Goal: Find specific page/section: Find specific page/section

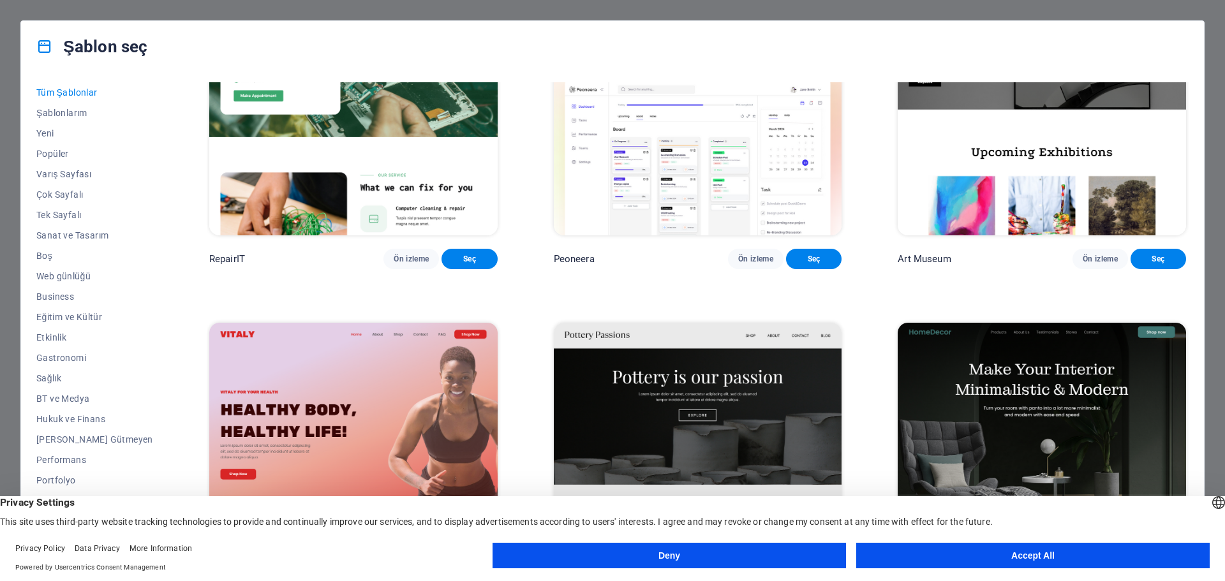
scroll to position [702, 0]
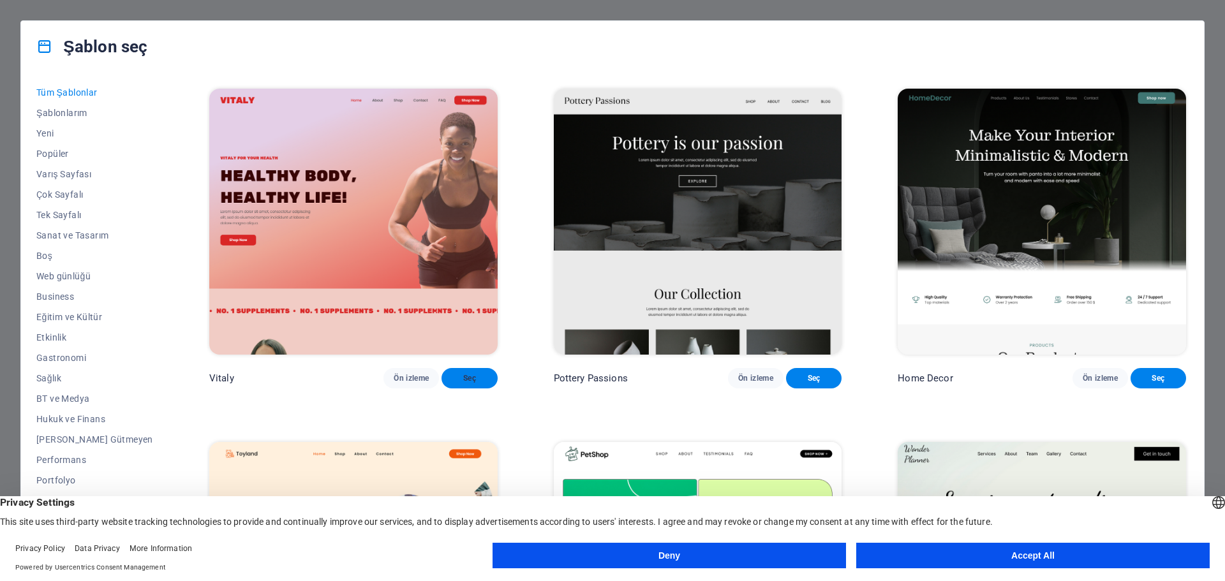
click at [452, 383] on span "Seç" at bounding box center [469, 378] width 35 height 10
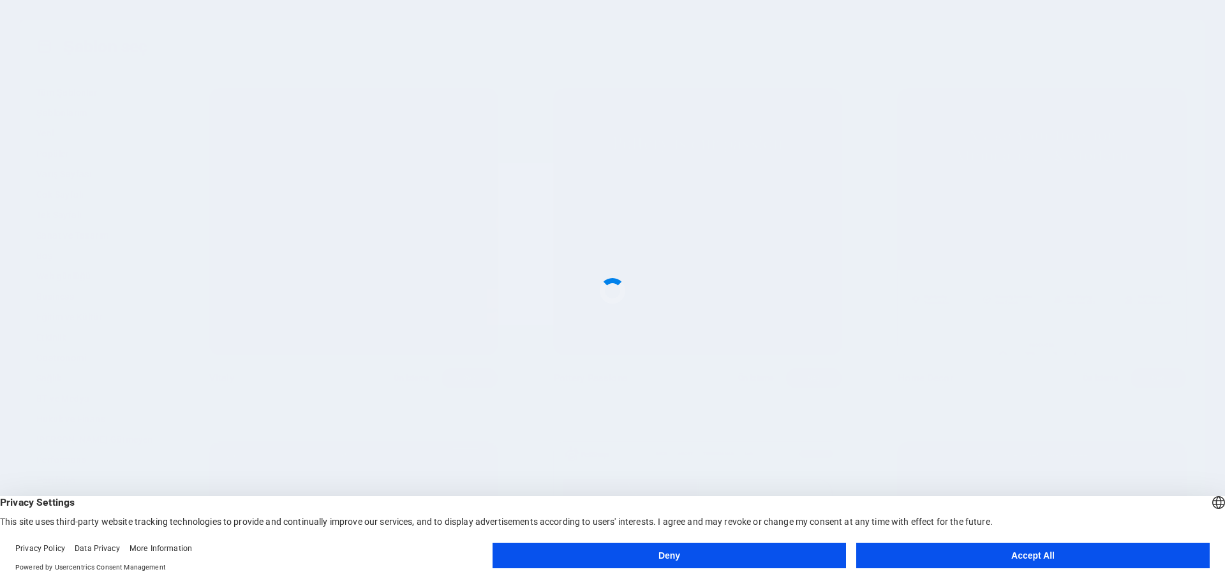
click at [991, 554] on button "Accept All" at bounding box center [1032, 556] width 353 height 26
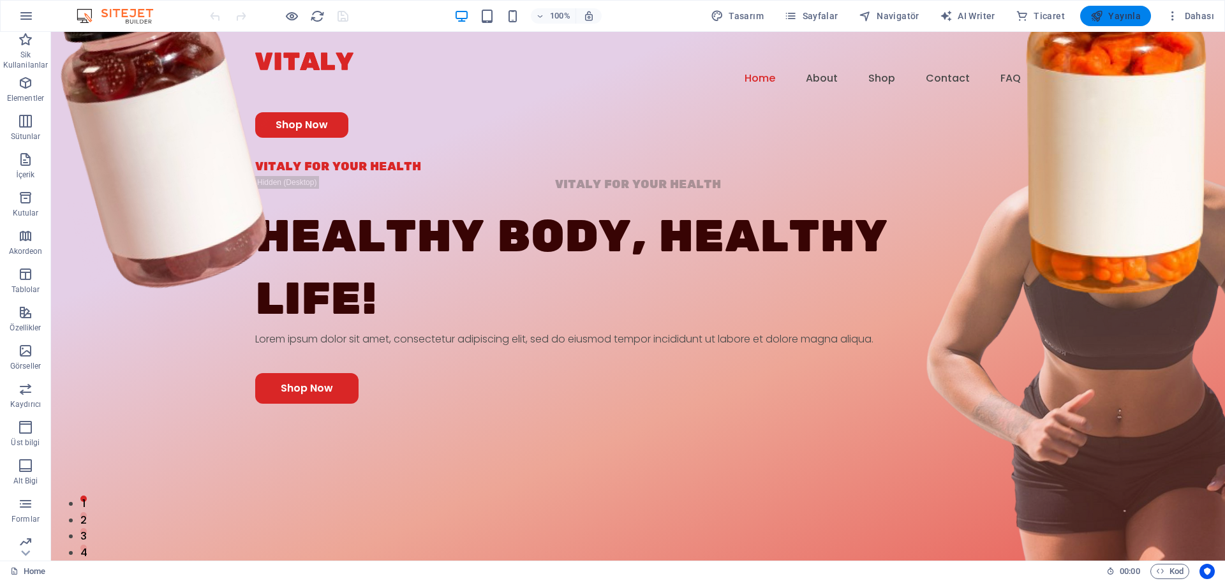
click at [1103, 16] on icon "button" at bounding box center [1096, 16] width 13 height 13
